Goal: Task Accomplishment & Management: Manage account settings

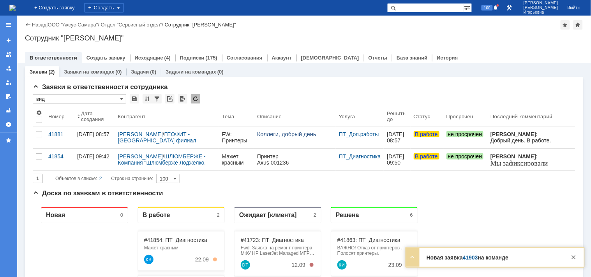
click at [431, 9] on input "text" at bounding box center [425, 7] width 77 height 9
type input "41901"
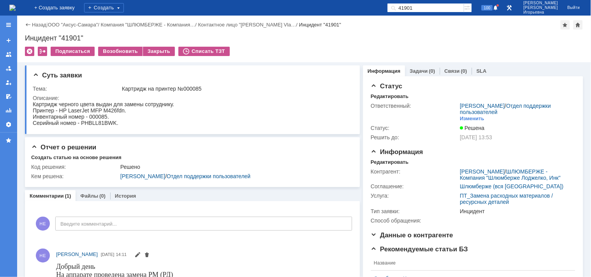
click at [16, 9] on img at bounding box center [12, 8] width 6 height 6
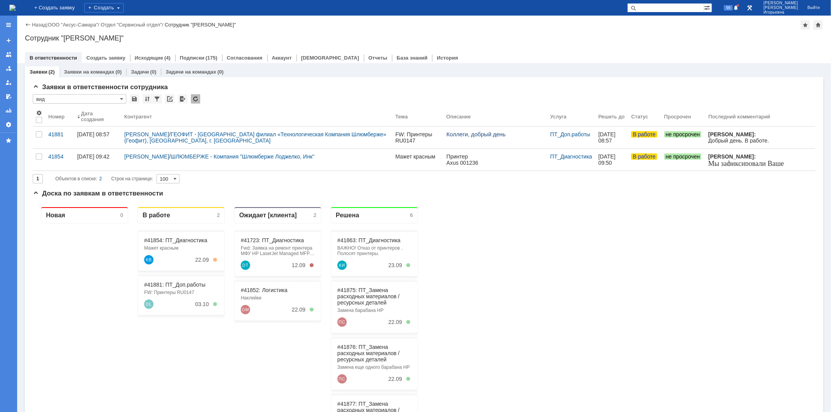
drag, startPoint x: 661, startPoint y: 8, endPoint x: 665, endPoint y: 7, distance: 4.2
click at [664, 8] on input "text" at bounding box center [665, 7] width 77 height 9
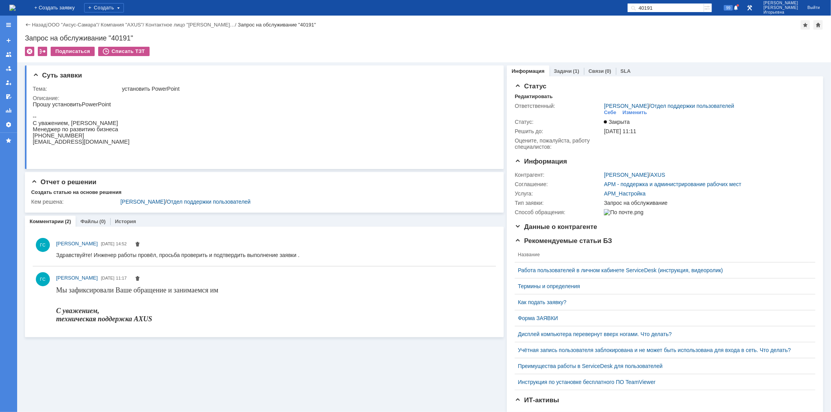
drag, startPoint x: 644, startPoint y: 6, endPoint x: 560, endPoint y: 7, distance: 84.2
click at [560, 7] on div "На домашнюю + Создать заявку Создать 40191 99 Носенкова Елена Игорьевна Выйти" at bounding box center [415, 8] width 831 height 16
type input "41901"
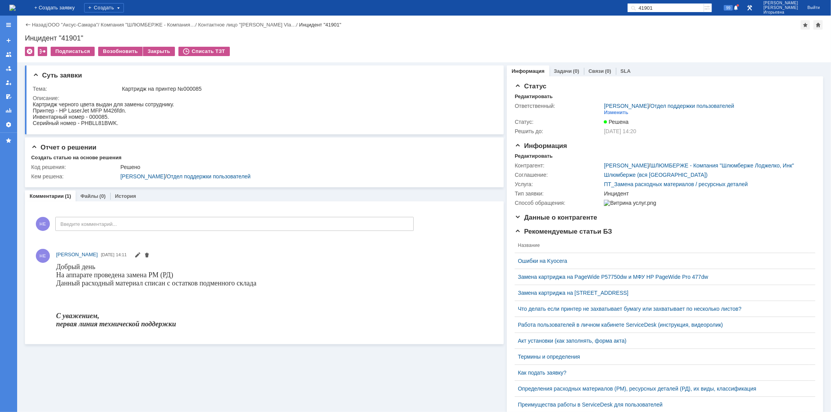
click at [16, 9] on img at bounding box center [12, 8] width 6 height 6
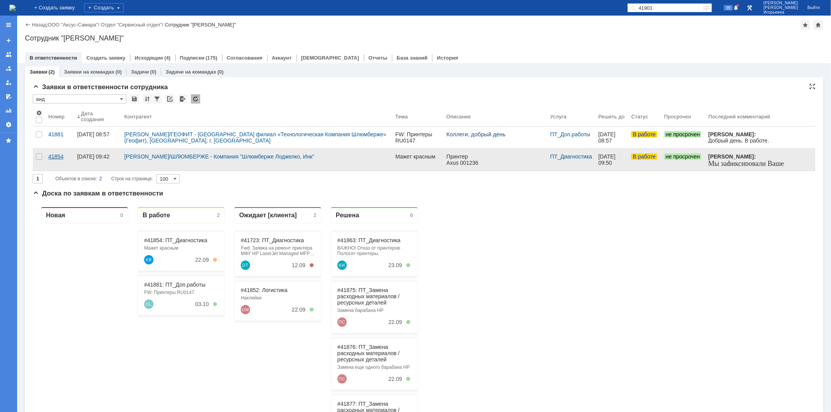
click at [59, 157] on div "41854" at bounding box center [59, 157] width 23 height 6
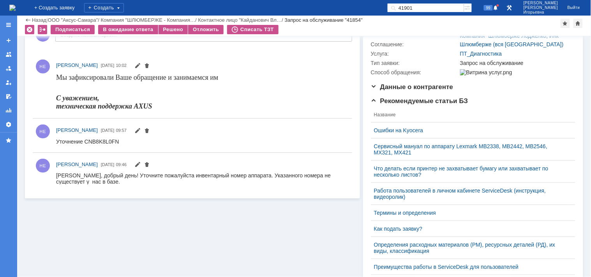
scroll to position [130, 0]
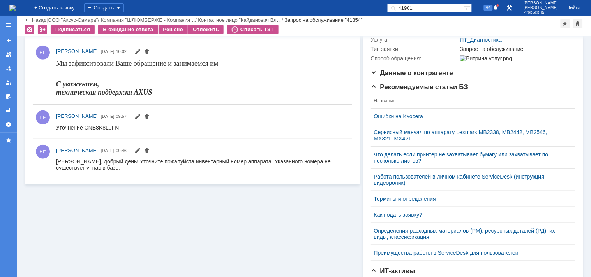
click at [99, 126] on div "Уточнение CNB8K8L0FN" at bounding box center [87, 127] width 63 height 6
copy div "CNB8K8L0FN"
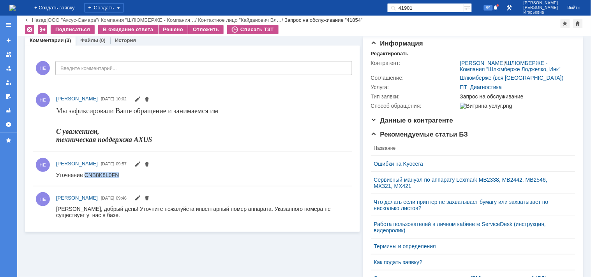
scroll to position [0, 0]
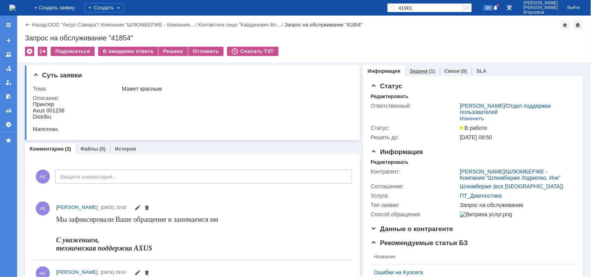
click at [411, 69] on link "Задачи" at bounding box center [419, 71] width 18 height 6
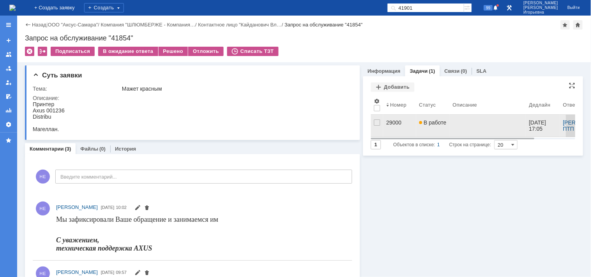
click at [388, 123] on div "29000" at bounding box center [400, 123] width 27 height 6
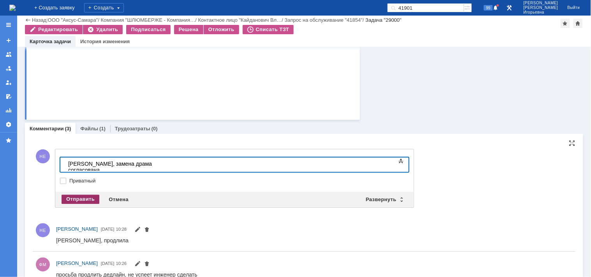
click at [69, 199] on div "Отправить" at bounding box center [81, 199] width 38 height 9
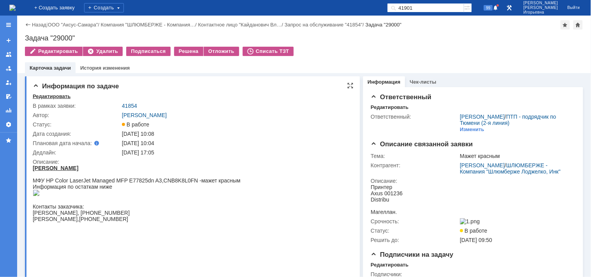
click at [45, 98] on div "Редактировать" at bounding box center [52, 97] width 38 height 6
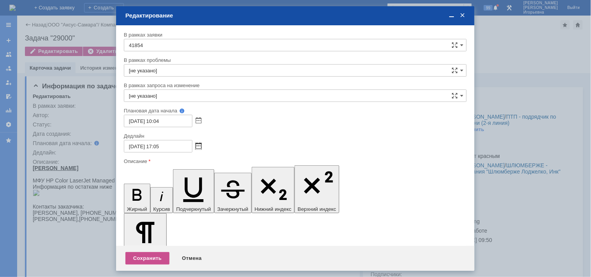
click at [196, 143] on span at bounding box center [199, 146] width 6 height 6
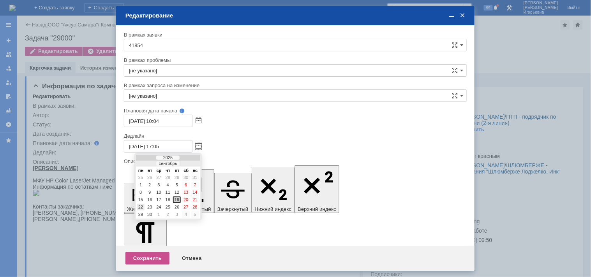
click at [141, 204] on div "22" at bounding box center [141, 207] width 8 height 7
type input "22.09.2025 17:05"
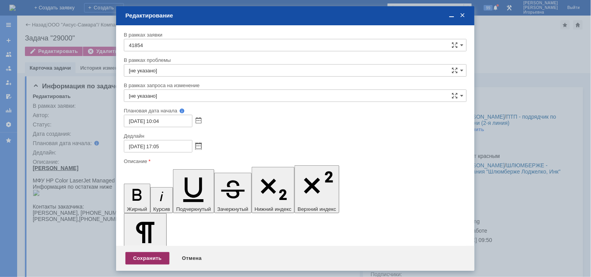
click at [143, 258] on div "Сохранить" at bounding box center [147, 259] width 44 height 12
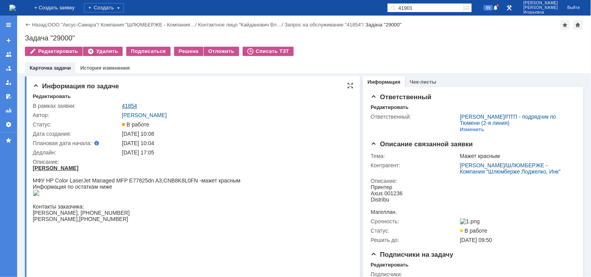
click at [131, 107] on link "41854" at bounding box center [129, 106] width 15 height 6
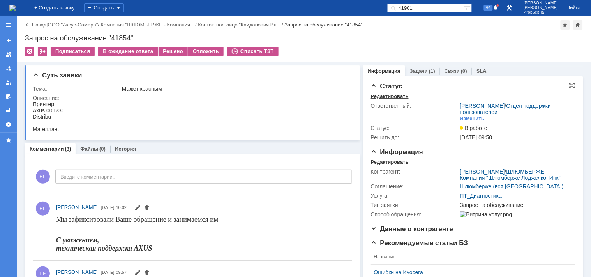
click at [381, 95] on div "Редактировать" at bounding box center [390, 97] width 38 height 6
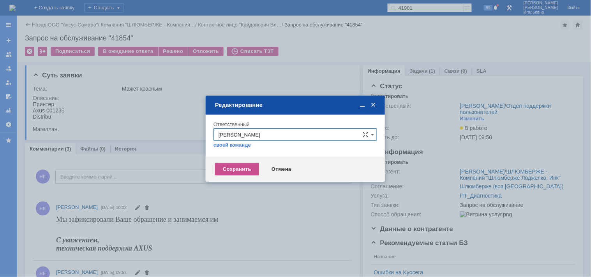
click at [284, 168] on div "Отмена" at bounding box center [281, 169] width 35 height 12
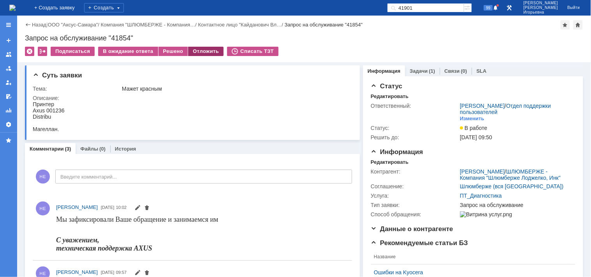
click at [193, 55] on div "Отложить" at bounding box center [205, 51] width 35 height 9
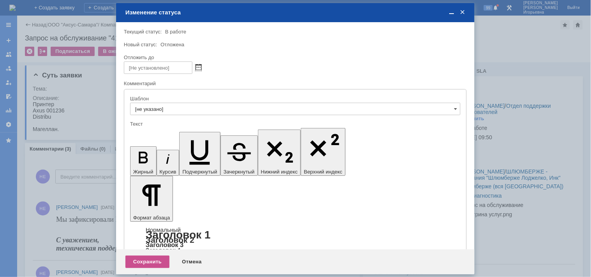
click at [199, 65] on span at bounding box center [199, 68] width 6 height 6
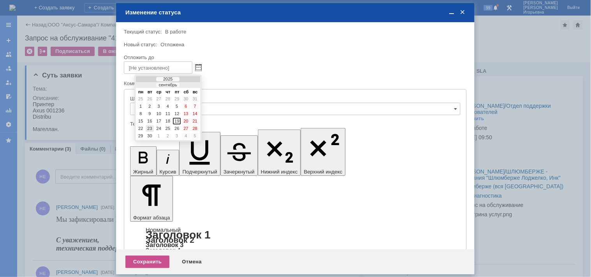
click at [150, 125] on div "23" at bounding box center [150, 128] width 8 height 7
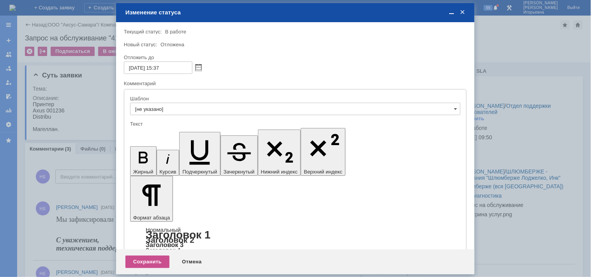
click at [159, 65] on input "23.09.2025 15:37" at bounding box center [158, 68] width 69 height 12
type input "23.09.2025 10:37"
click at [156, 259] on div "Сохранить" at bounding box center [147, 262] width 44 height 12
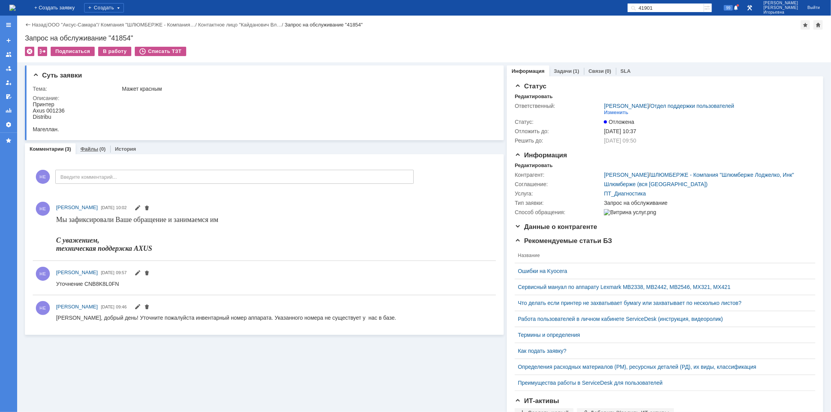
click at [87, 147] on link "Файлы" at bounding box center [89, 149] width 18 height 6
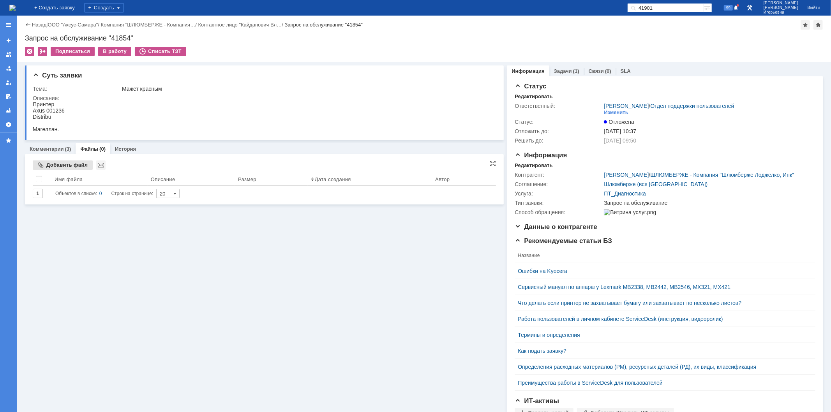
click at [64, 163] on div "Добавить файл" at bounding box center [63, 165] width 60 height 9
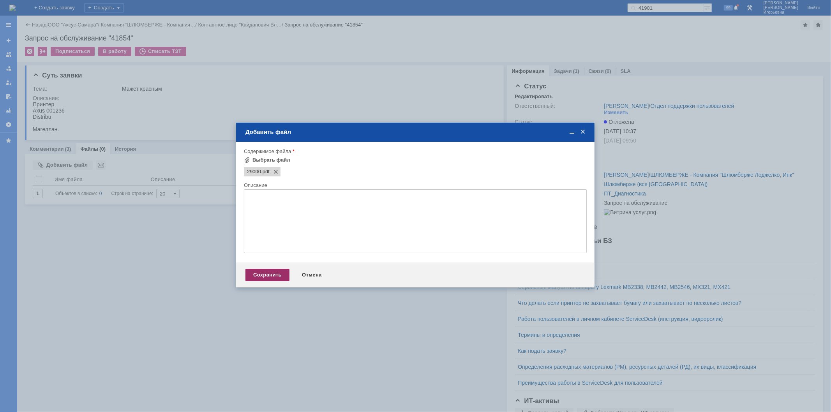
click at [270, 276] on div "Сохранить" at bounding box center [268, 275] width 44 height 12
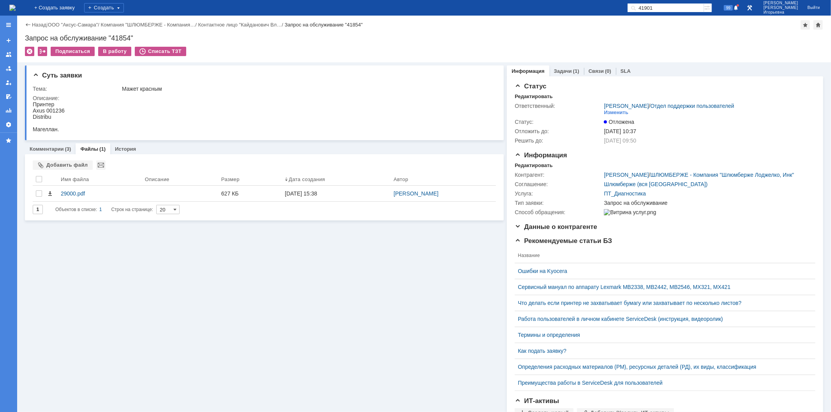
click at [16, 10] on img at bounding box center [12, 8] width 6 height 6
